Goal: Task Accomplishment & Management: Manage account settings

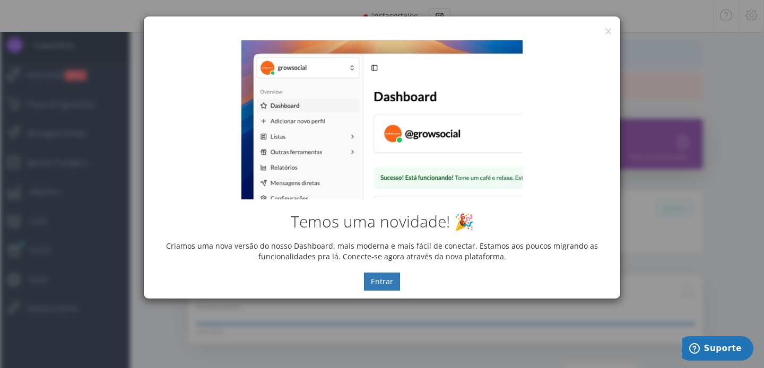
click at [610, 33] on div "Temos uma novidade! 🎉 Criamos uma nova versão do nosso Dashboard, mais moderna …" at bounding box center [382, 165] width 477 height 266
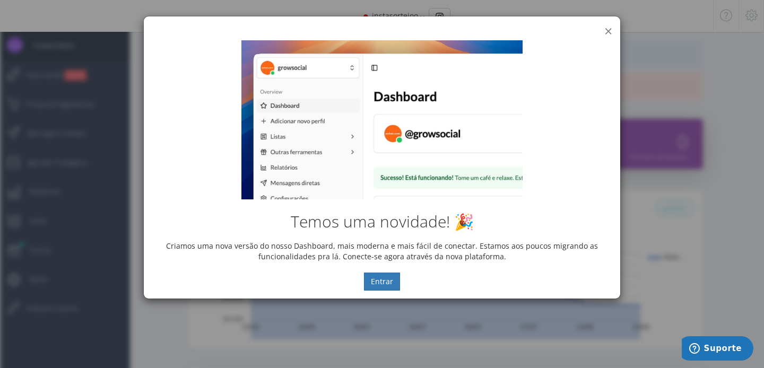
click at [608, 26] on button "×" at bounding box center [608, 31] width 8 height 14
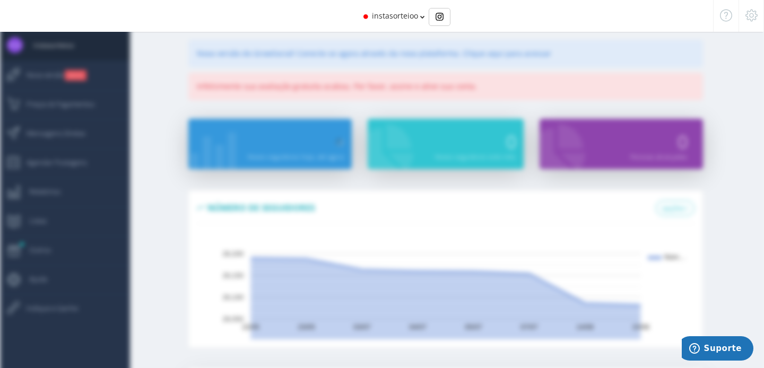
click at [754, 22] on div at bounding box center [751, 16] width 25 height 32
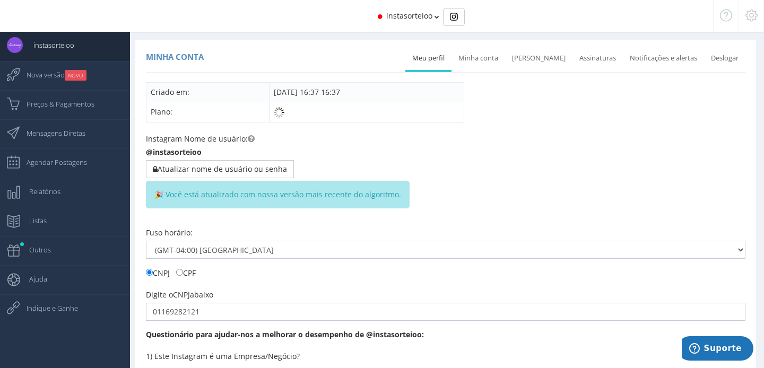
click at [484, 73] on div "Minha conta Meu perfil [GEOGRAPHIC_DATA] conta Mudar senha Assinaturas Notifica…" at bounding box center [445, 355] width 621 height 630
click at [487, 57] on link "Minha conta" at bounding box center [479, 58] width 54 height 23
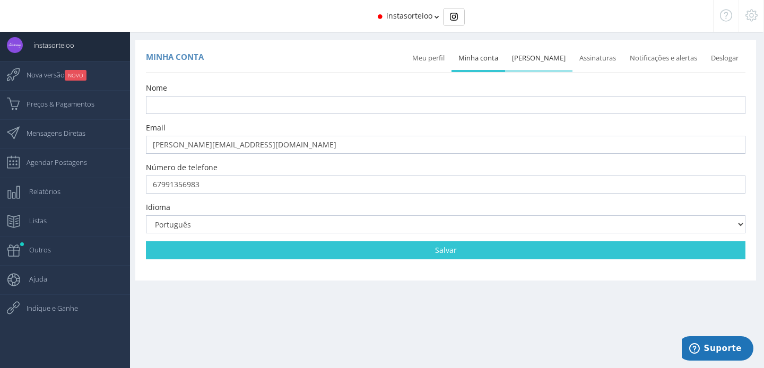
click at [539, 58] on link "[PERSON_NAME]" at bounding box center [538, 58] width 67 height 23
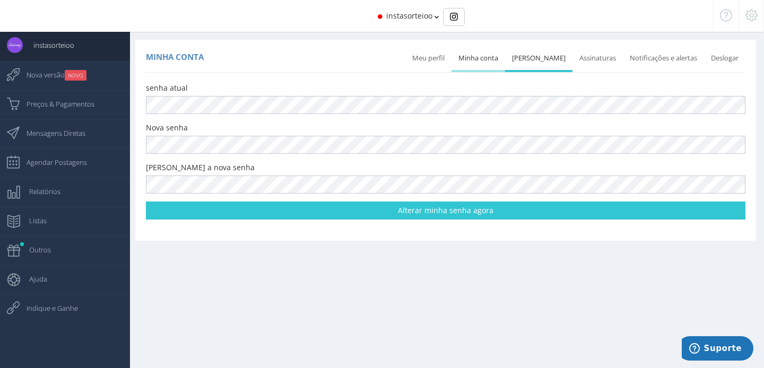
click at [484, 56] on link "Minha conta" at bounding box center [479, 58] width 54 height 23
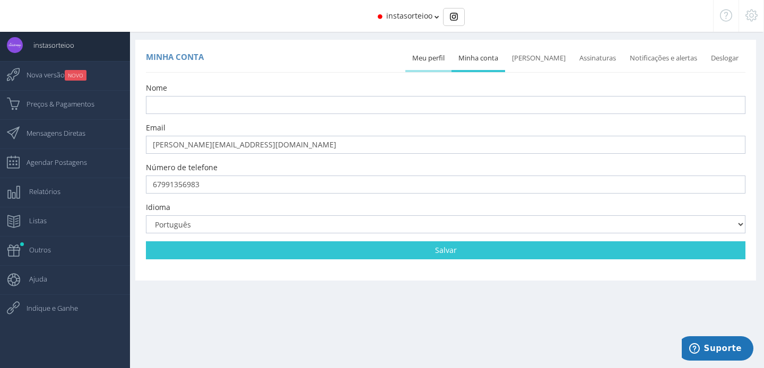
click at [441, 55] on link "Meu perfil" at bounding box center [428, 58] width 46 height 23
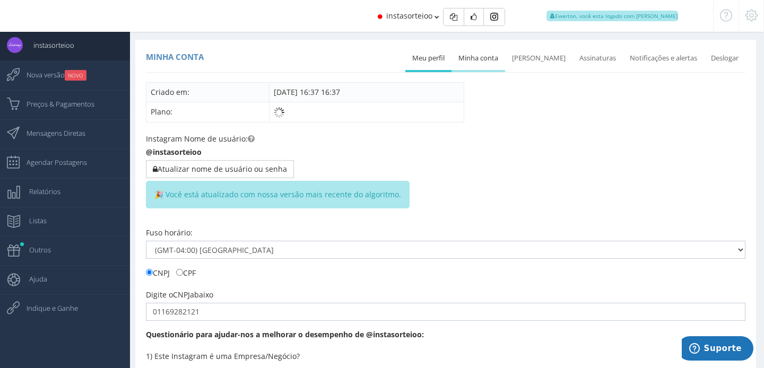
click at [499, 63] on link "Minha conta" at bounding box center [479, 58] width 54 height 23
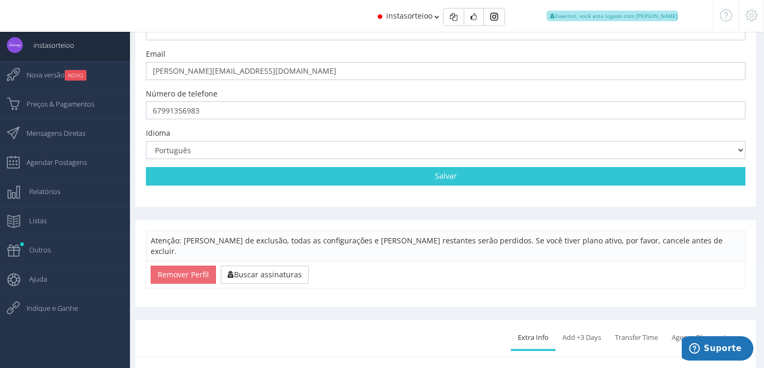
scroll to position [239, 0]
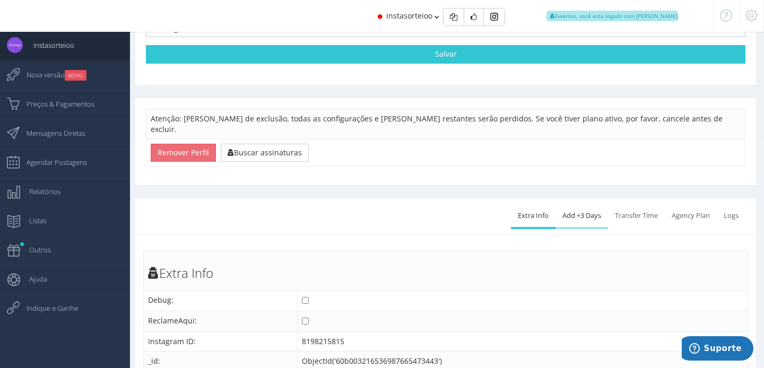
click at [569, 204] on link "Add +3 Days" at bounding box center [582, 215] width 53 height 23
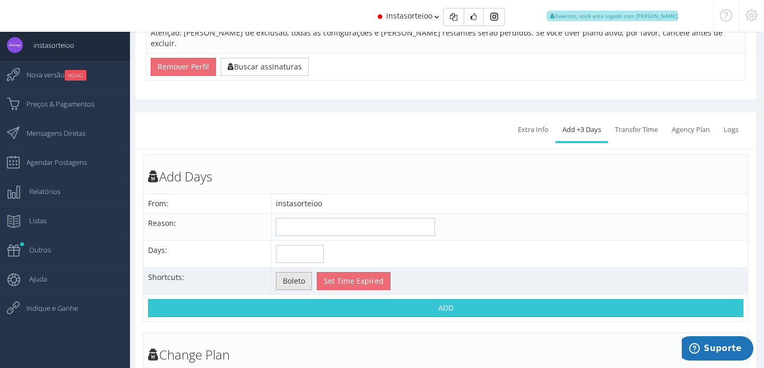
scroll to position [422, 0]
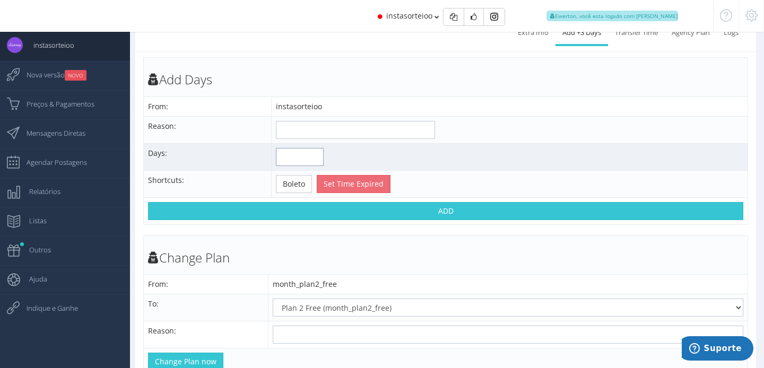
click at [289, 148] on input "number" at bounding box center [300, 157] width 48 height 18
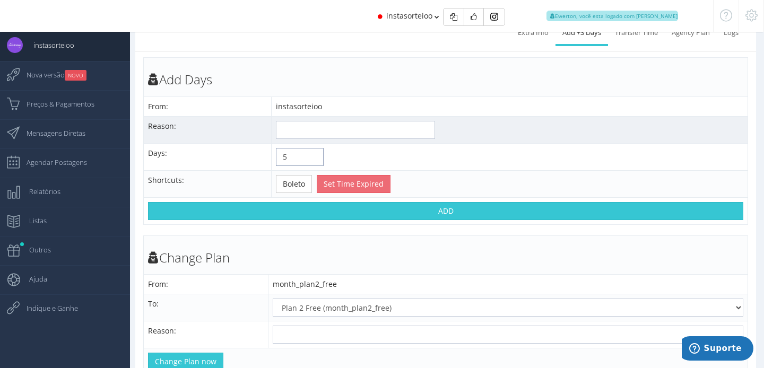
type input "5"
click at [325, 121] on input "text" at bounding box center [355, 130] width 159 height 18
type input "Não testou"
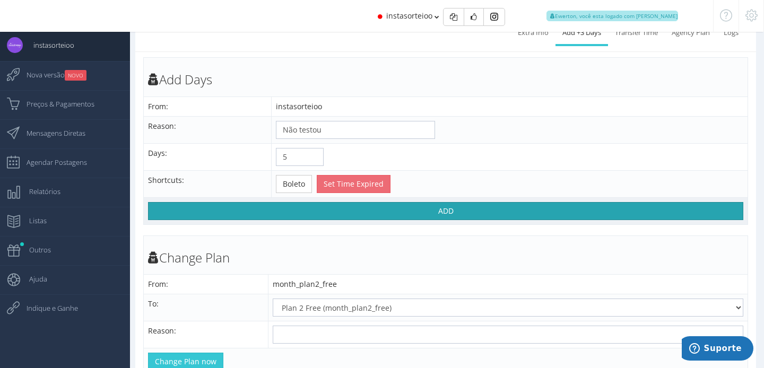
click at [341, 202] on button "ADD" at bounding box center [445, 211] width 595 height 18
